Goal: Task Accomplishment & Management: Manage account settings

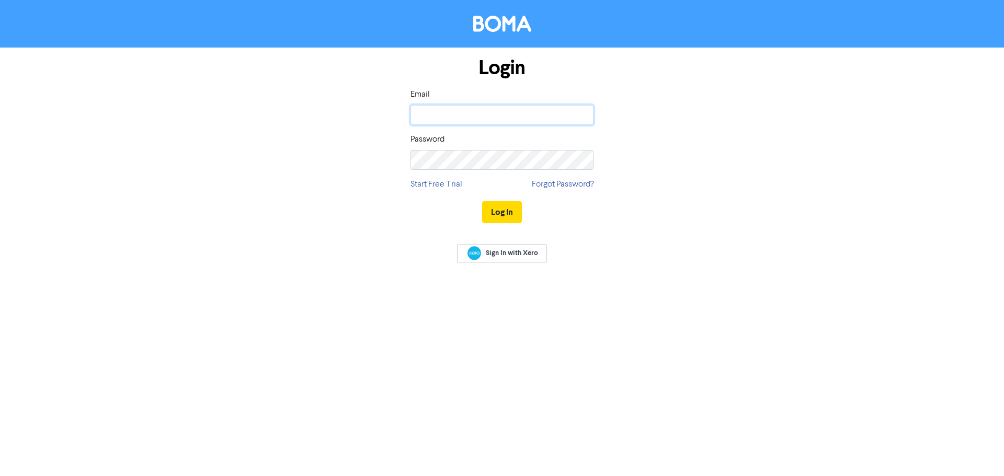
type input "[EMAIL_ADDRESS][DOMAIN_NAME]"
click at [491, 228] on div "Log In" at bounding box center [501, 212] width 183 height 43
click at [493, 221] on button "Log In" at bounding box center [502, 212] width 40 height 22
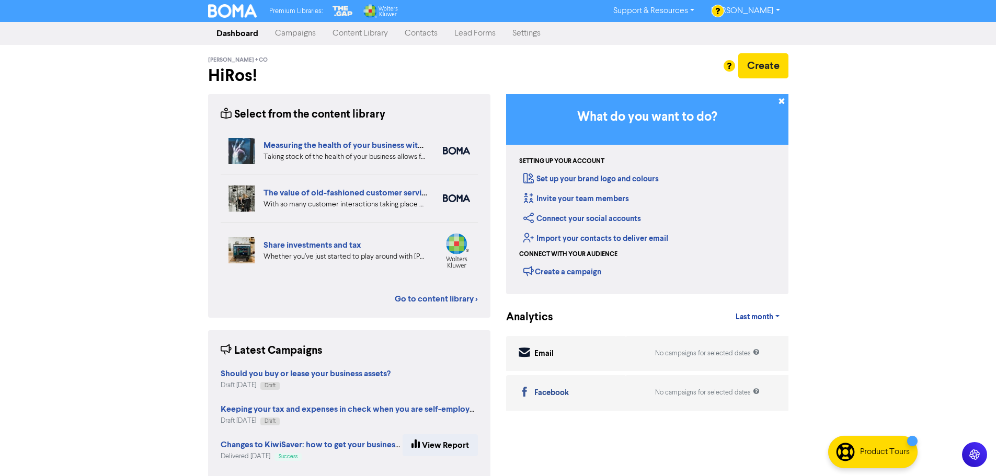
click at [420, 43] on link "Contacts" at bounding box center [421, 33] width 50 height 21
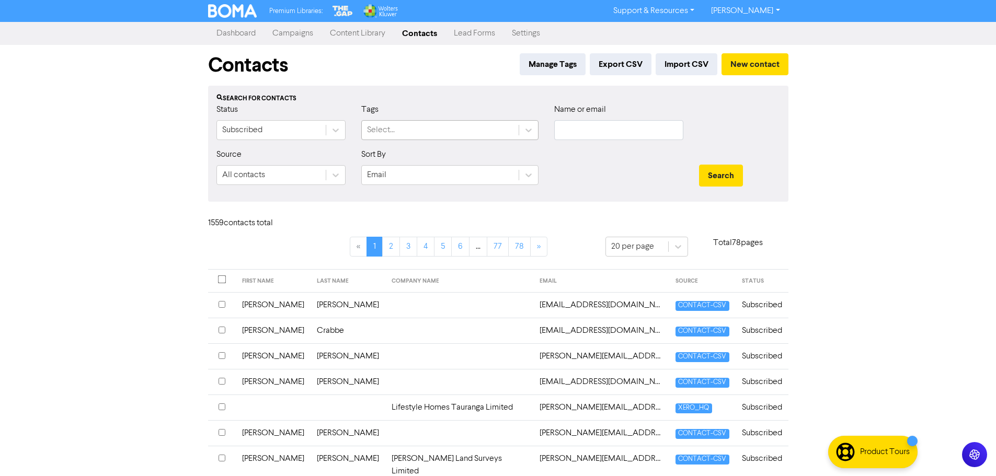
click at [422, 131] on div "Select..." at bounding box center [440, 130] width 157 height 19
click at [580, 146] on div "Name or email" at bounding box center [618, 125] width 145 height 45
click at [588, 137] on input "text" at bounding box center [618, 130] width 129 height 20
type input "reinn"
click at [699, 165] on button "Search" at bounding box center [721, 176] width 44 height 22
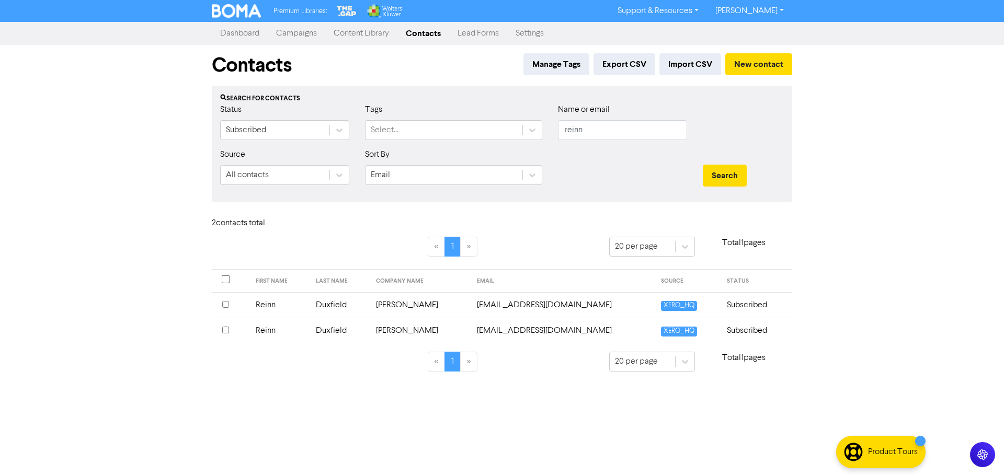
click at [227, 307] on input "checkbox" at bounding box center [225, 304] width 7 height 7
